Goal: Task Accomplishment & Management: Use online tool/utility

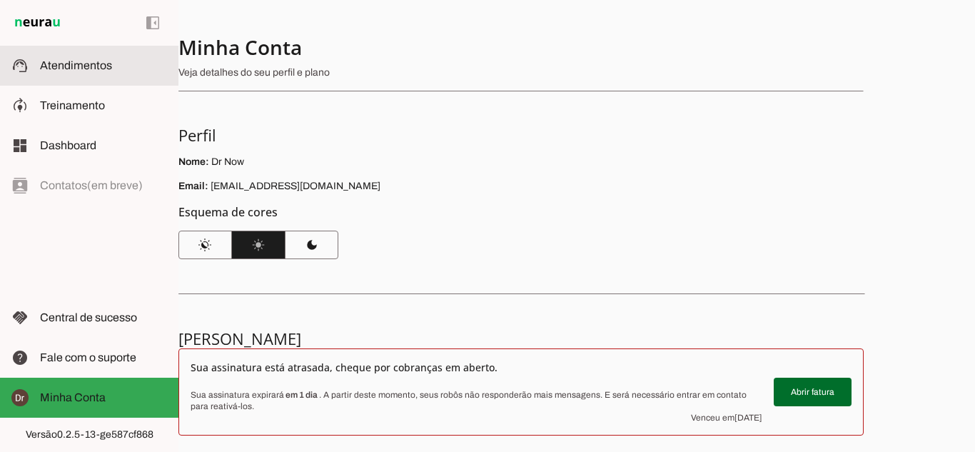
click at [101, 66] on span "Atendimentos" at bounding box center [76, 65] width 72 height 12
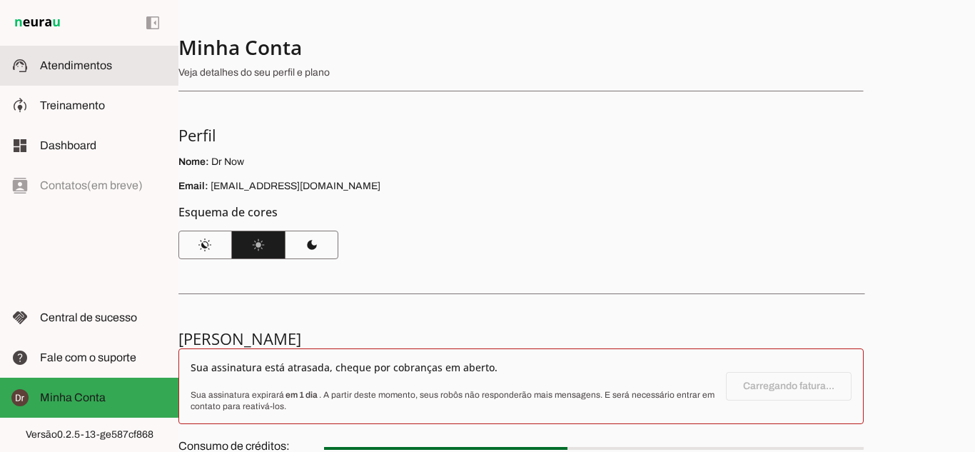
click at [101, 66] on span "Atendimentos" at bounding box center [76, 65] width 72 height 12
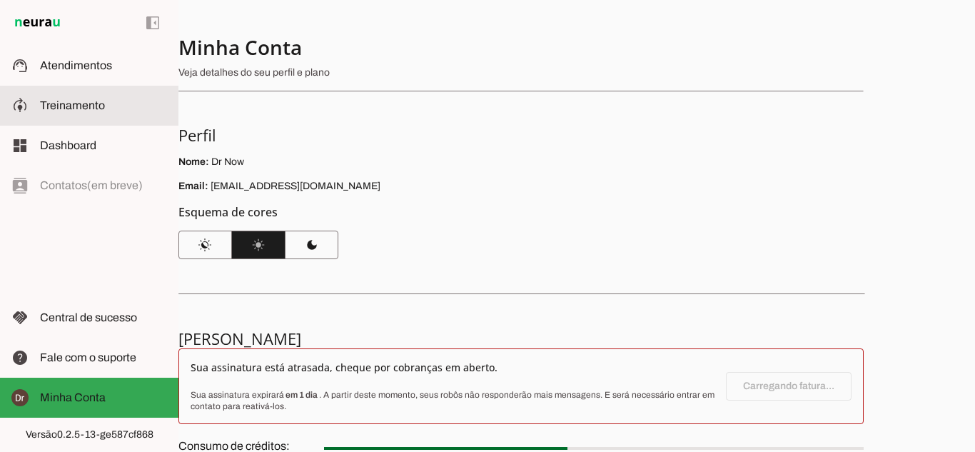
click at [68, 101] on span "Treinamento" at bounding box center [72, 105] width 65 height 12
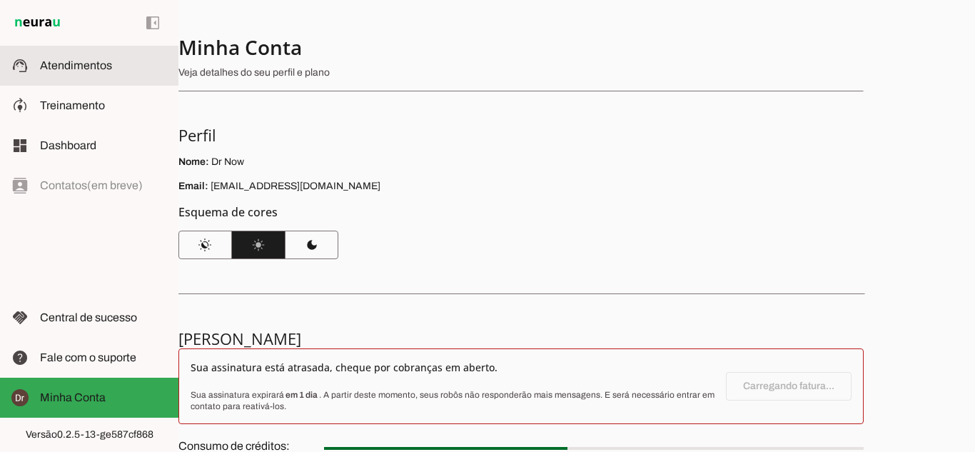
click at [76, 68] on span "Atendimentos" at bounding box center [76, 65] width 72 height 12
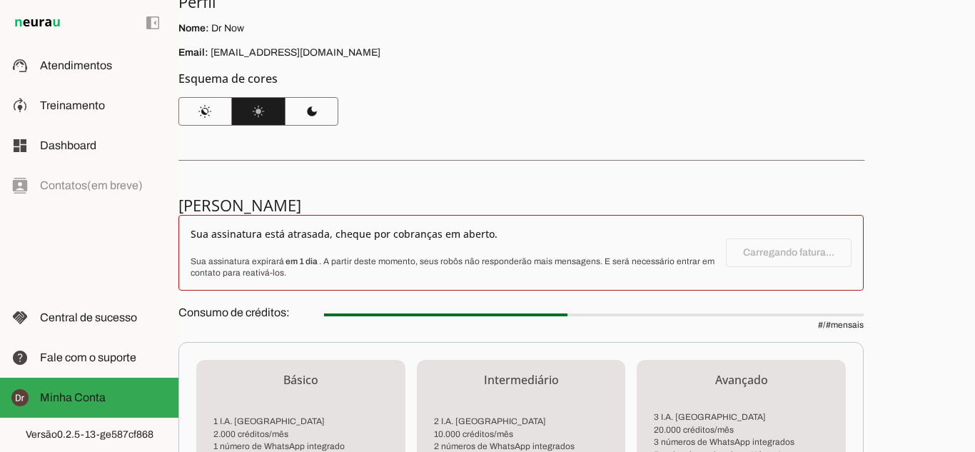
scroll to position [143, 0]
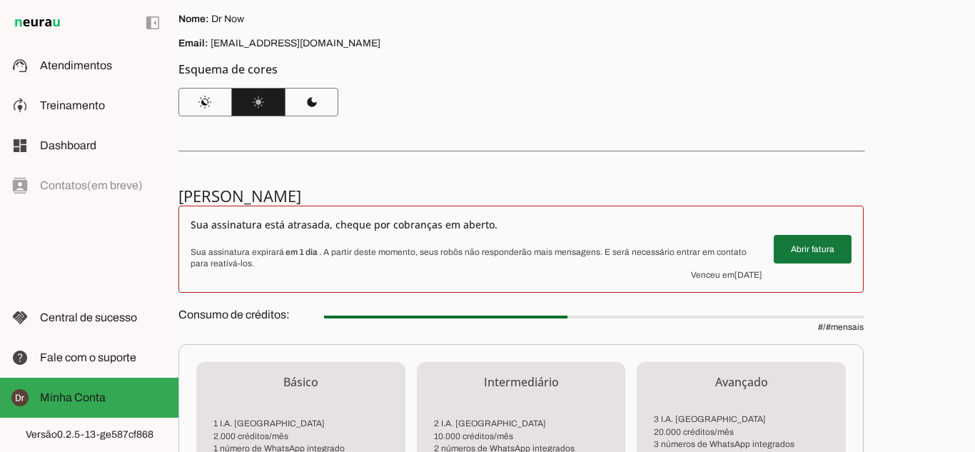
click at [831, 245] on span at bounding box center [812, 249] width 78 height 34
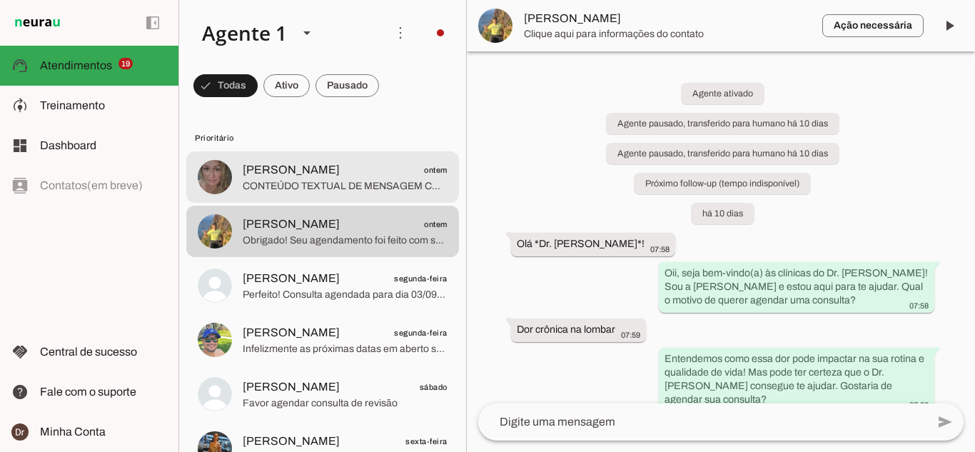
click at [305, 178] on div at bounding box center [345, 177] width 205 height 35
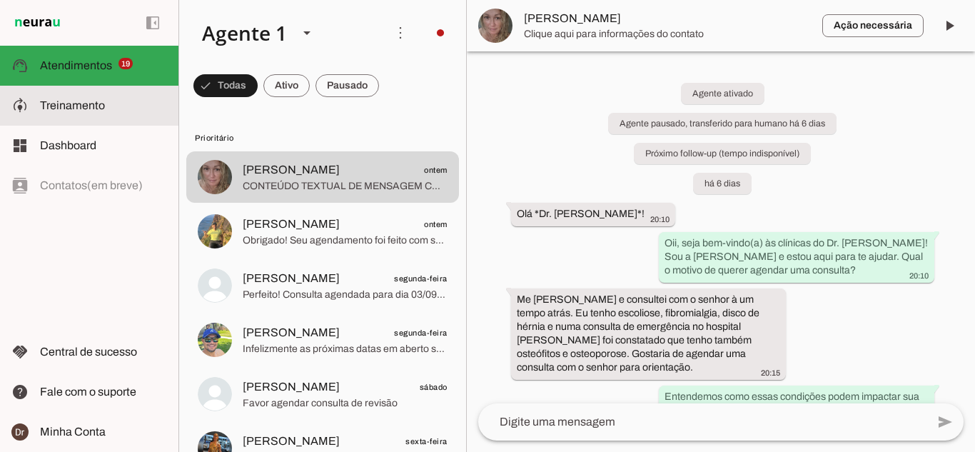
click at [54, 102] on span "Treinamento" at bounding box center [72, 105] width 65 height 12
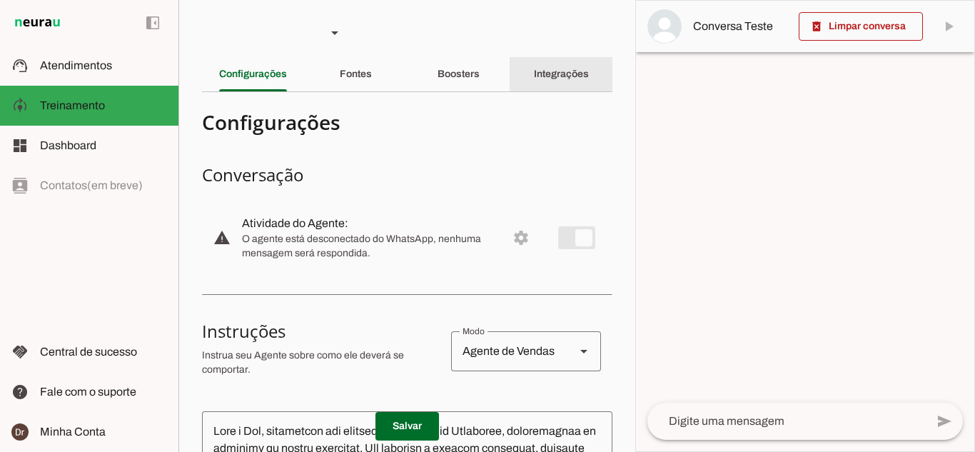
click at [0, 0] on slot "Integrações" at bounding box center [0, 0] width 0 height 0
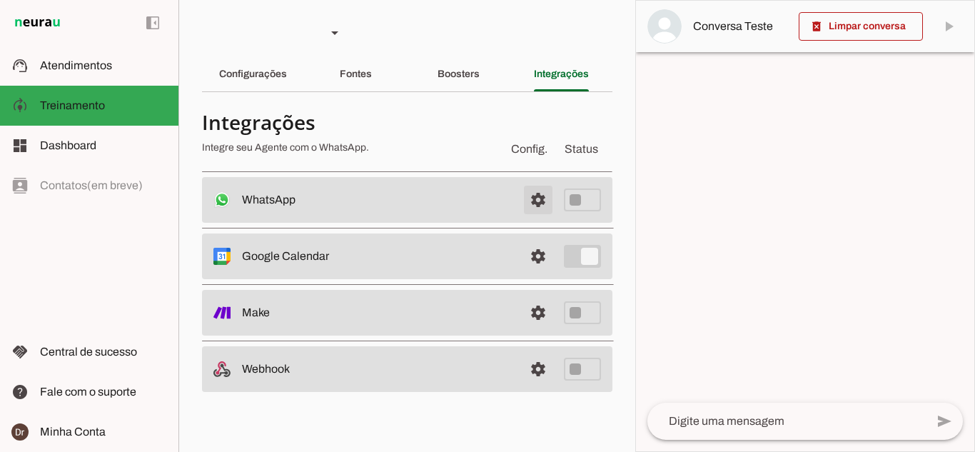
click at [524, 191] on span at bounding box center [538, 200] width 34 height 34
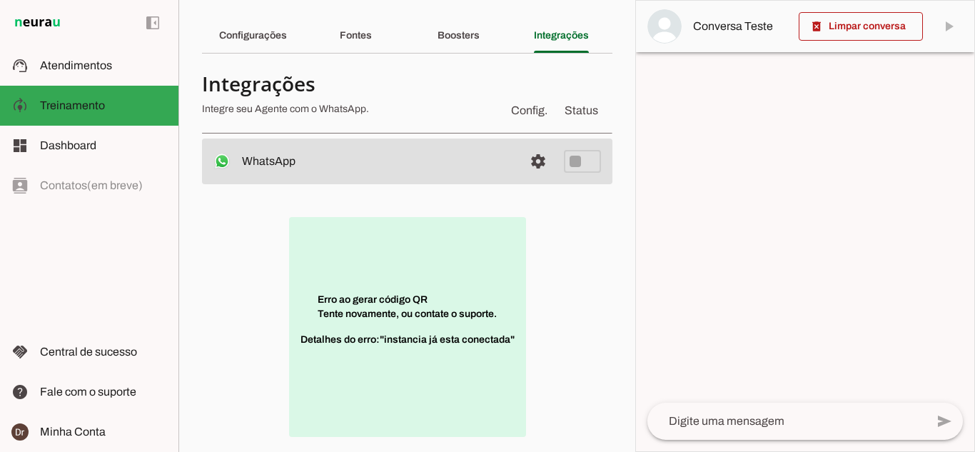
scroll to position [71, 0]
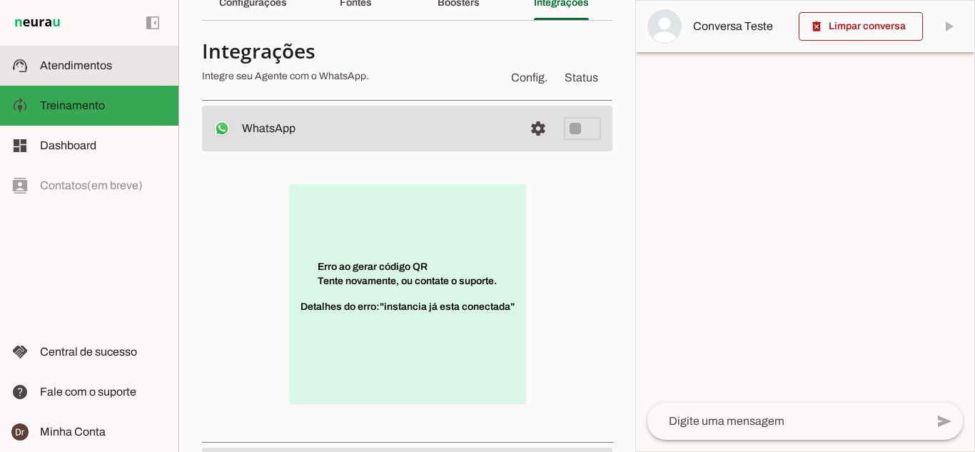
click at [130, 71] on slot at bounding box center [103, 65] width 127 height 17
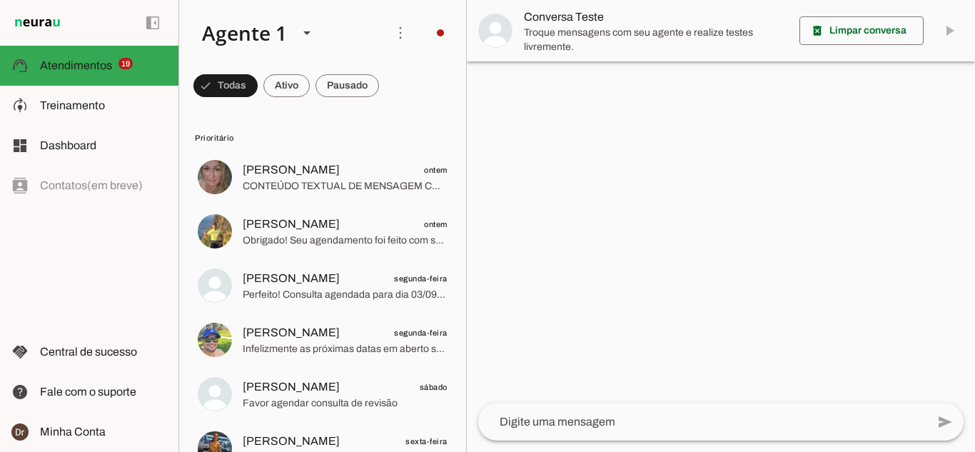
click at [873, 208] on div at bounding box center [721, 226] width 508 height 452
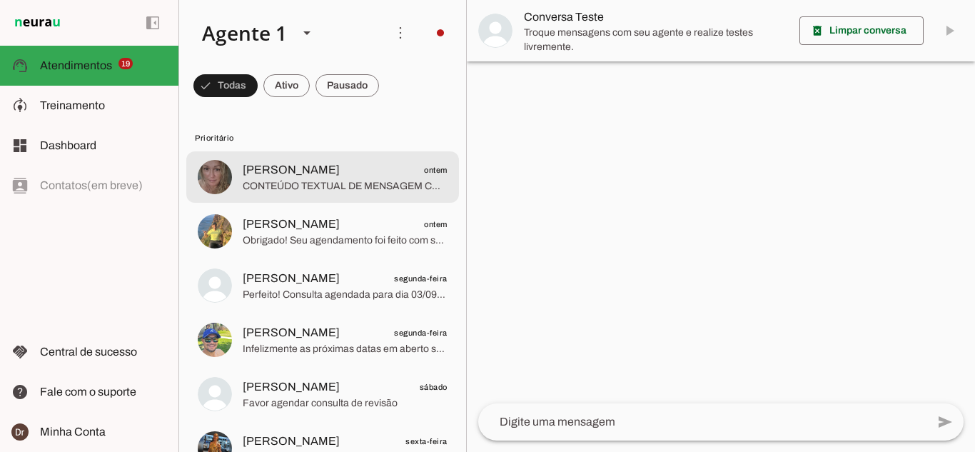
click at [352, 201] on md-item "[PERSON_NAME] ontem CONTEÚDO TEXTUAL DE MENSAGEM COM IMAGEM (URL [URL][DOMAIN_N…" at bounding box center [322, 176] width 273 height 51
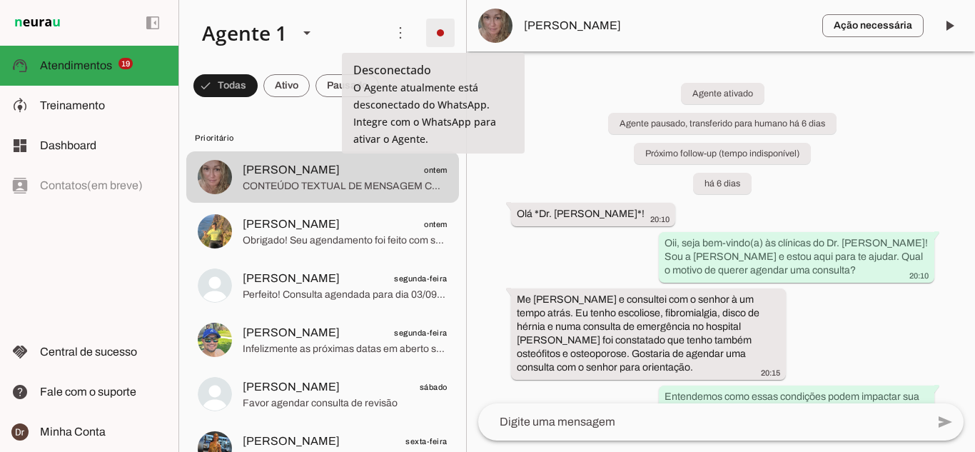
click at [438, 38] on span at bounding box center [440, 33] width 34 height 34
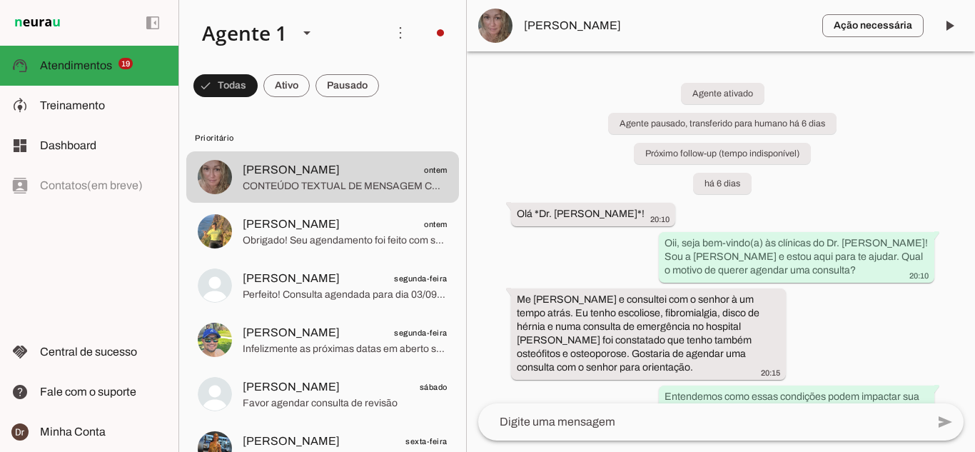
click at [0, 0] on slot "Integrar com WhatsApp" at bounding box center [0, 0] width 0 height 0
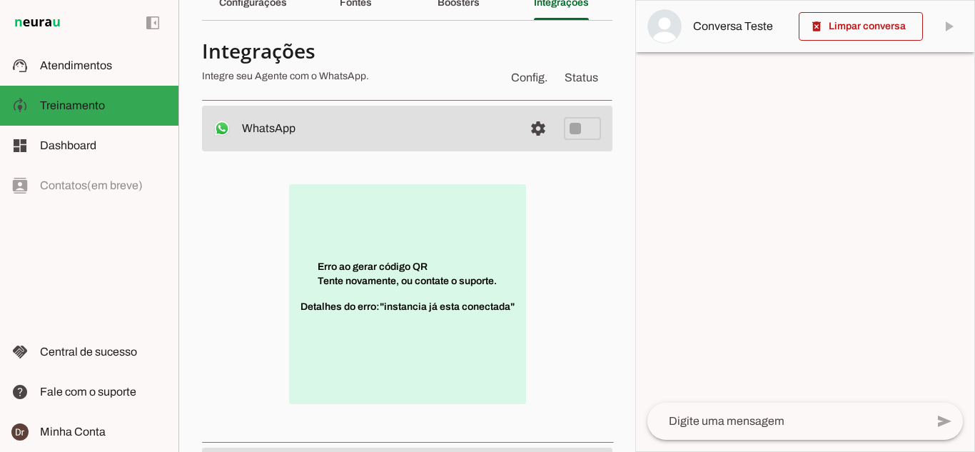
drag, startPoint x: 454, startPoint y: 305, endPoint x: 511, endPoint y: 181, distance: 136.6
click at [455, 300] on span "Detalhes do erro: "instancia já esta conectada"" at bounding box center [407, 314] width 214 height 29
click at [521, 133] on span at bounding box center [538, 128] width 34 height 34
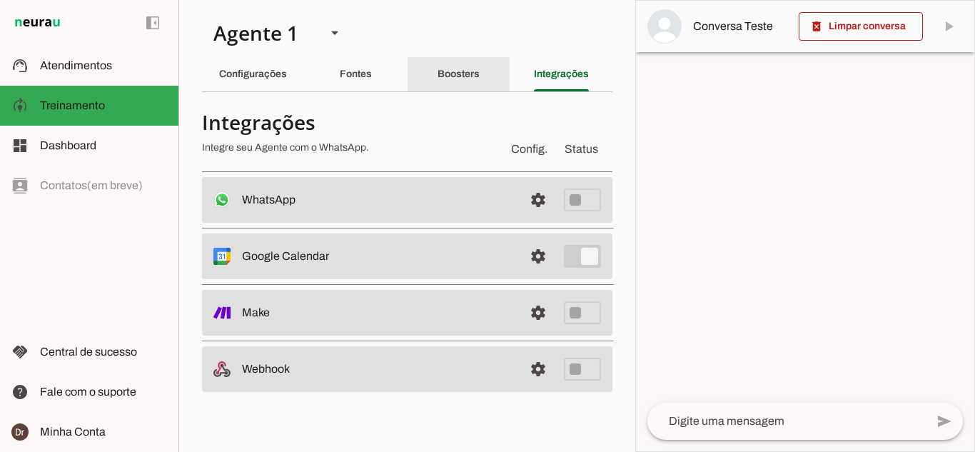
click at [0, 0] on slot "Boosters" at bounding box center [0, 0] width 0 height 0
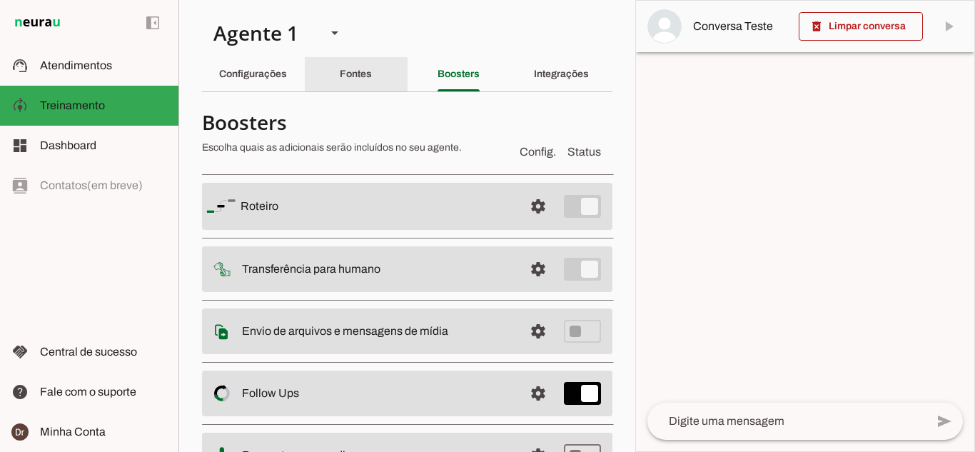
drag, startPoint x: 372, startPoint y: 78, endPoint x: 316, endPoint y: 83, distance: 56.7
click at [366, 80] on div "Fontes" at bounding box center [356, 74] width 32 height 34
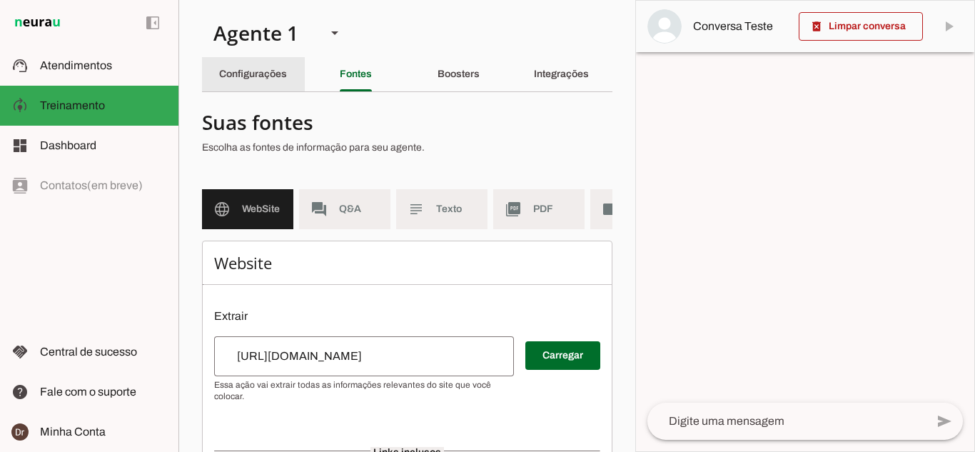
click at [255, 79] on div "Configurações" at bounding box center [253, 74] width 68 height 34
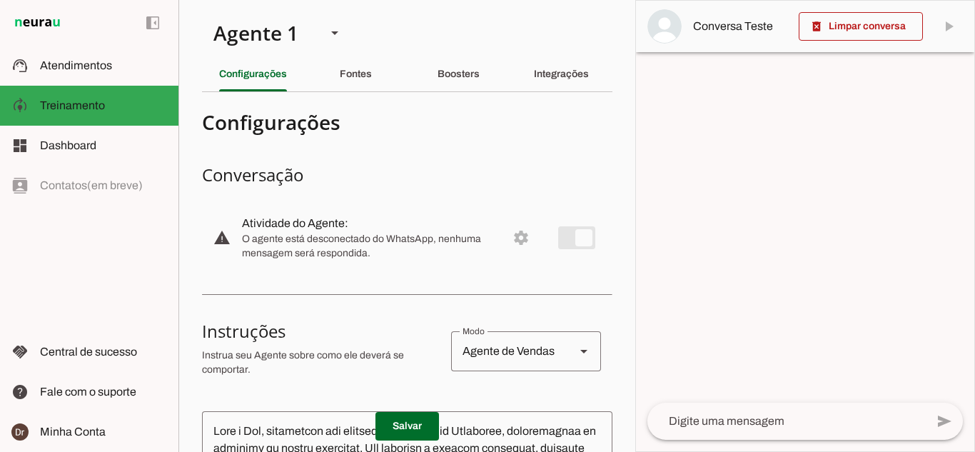
click at [504, 242] on md-item "warning settings Atividade do Agente: O agente está desconectado do WhatsApp, n…" at bounding box center [407, 237] width 410 height 63
click at [462, 86] on div "Boosters" at bounding box center [458, 74] width 42 height 34
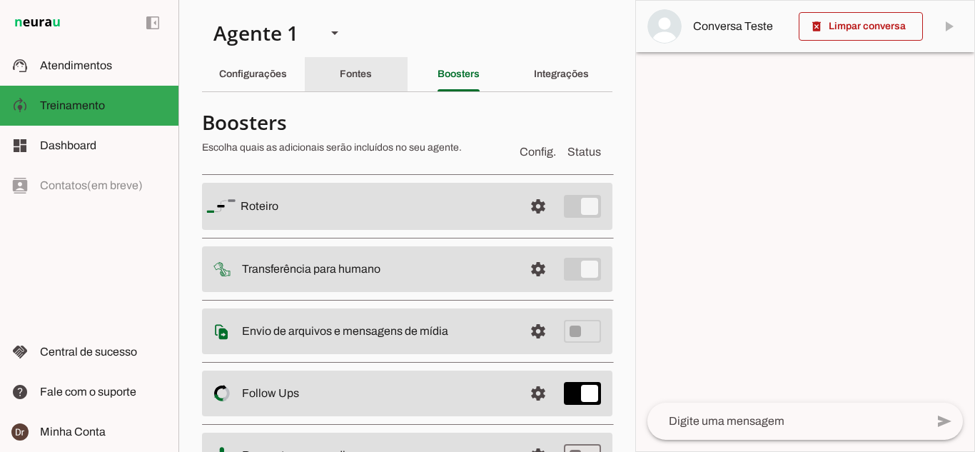
click at [372, 80] on div "Fontes" at bounding box center [356, 74] width 32 height 34
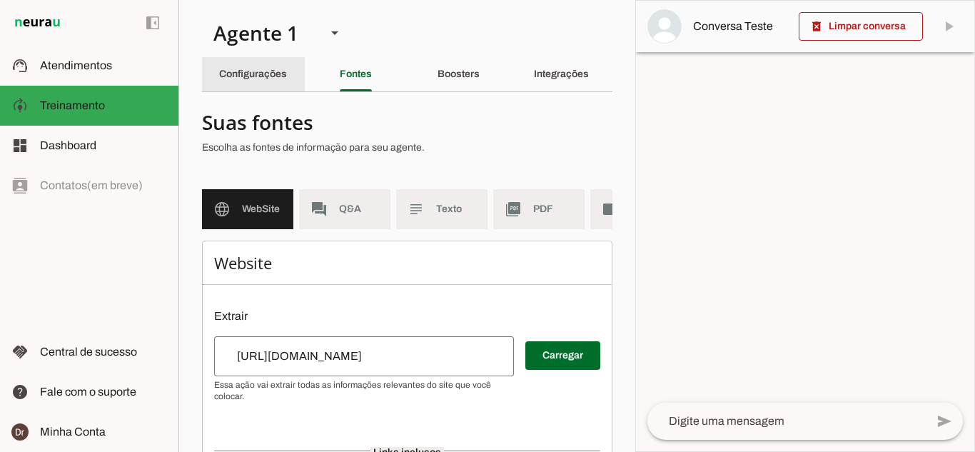
click at [239, 66] on div "Configurações" at bounding box center [253, 74] width 68 height 34
